Goal: Check status

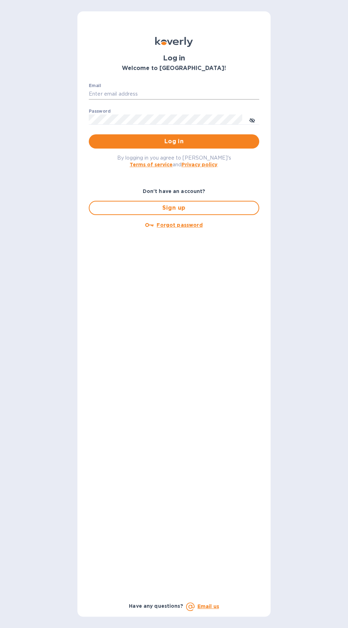
click at [106, 94] on input "Email" at bounding box center [174, 94] width 171 height 11
type input "[EMAIL_ADDRESS][DOMAIN_NAME]"
click at [89, 134] on button "Log in" at bounding box center [174, 141] width 171 height 14
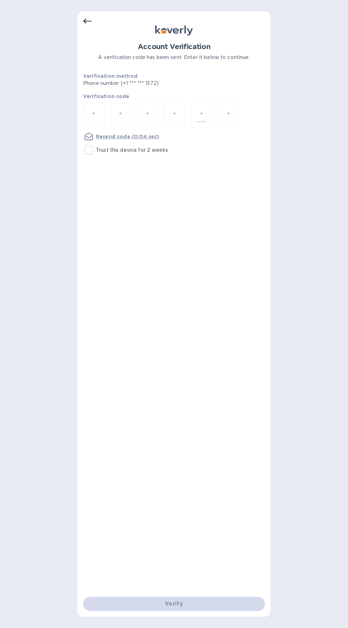
click at [202, 117] on input "number" at bounding box center [201, 115] width 9 height 13
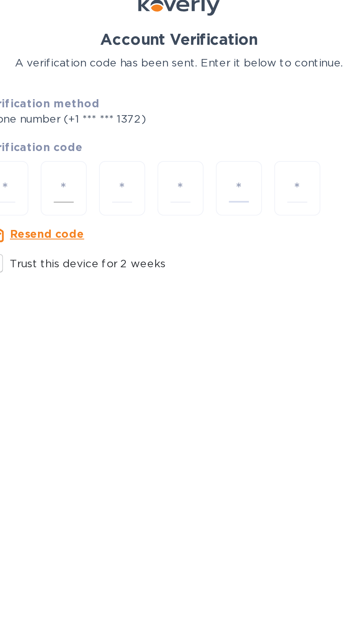
click at [118, 112] on input "number" at bounding box center [120, 115] width 9 height 13
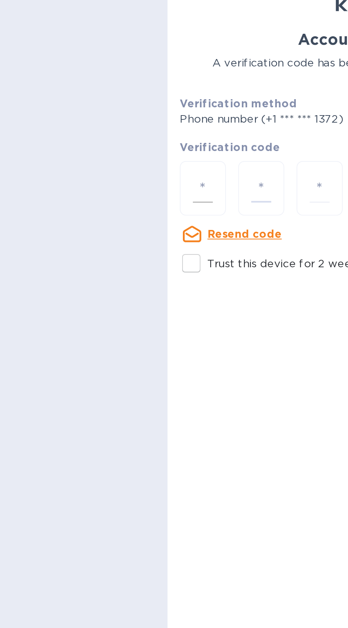
click at [90, 117] on input "number" at bounding box center [93, 115] width 9 height 13
type input "7"
type input "4"
type input "7"
type input "3"
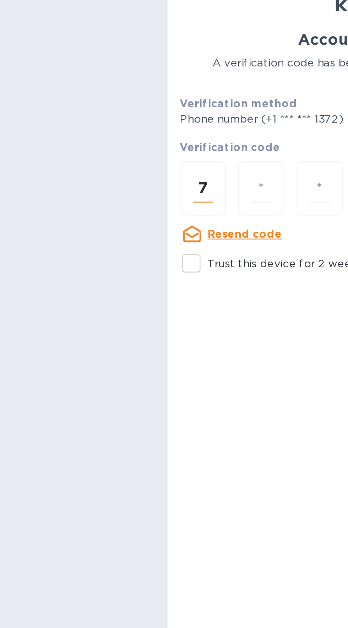
type input "1"
type input "0"
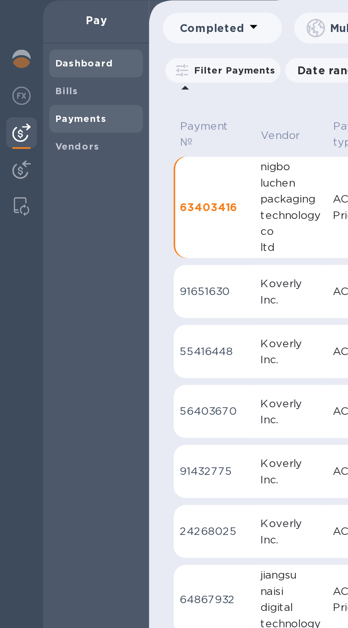
click at [44, 60] on b "Dashboard" at bounding box center [39, 57] width 27 height 5
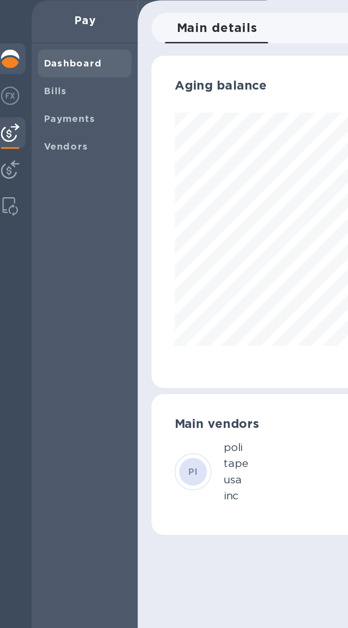
click at [15, 59] on div at bounding box center [10, 56] width 14 height 16
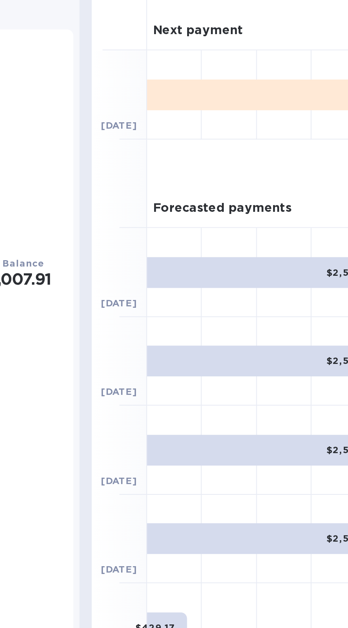
scroll to position [0, 18]
